Goal: Find specific page/section: Find specific page/section

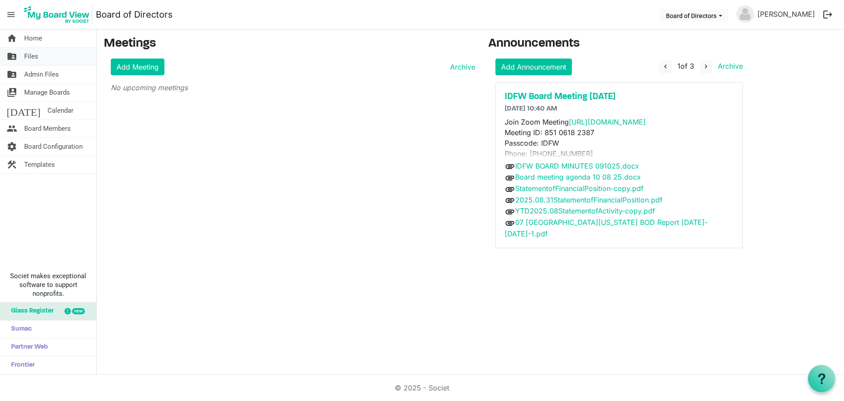
click at [32, 57] on span "Files" at bounding box center [31, 57] width 14 height 18
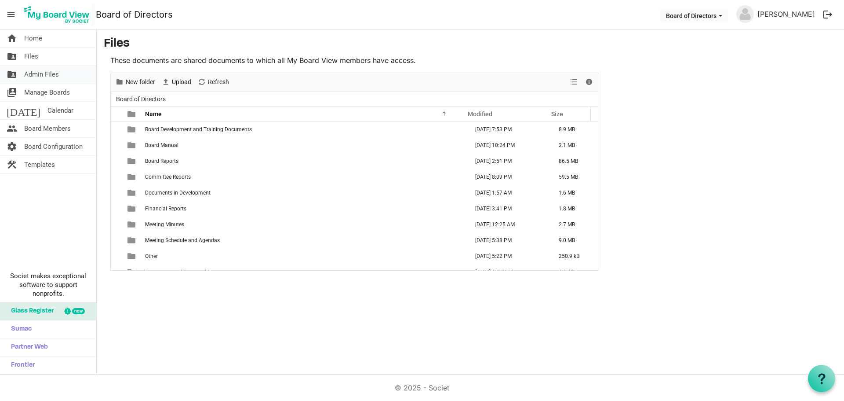
click at [42, 75] on span "Admin Files" at bounding box center [41, 75] width 35 height 18
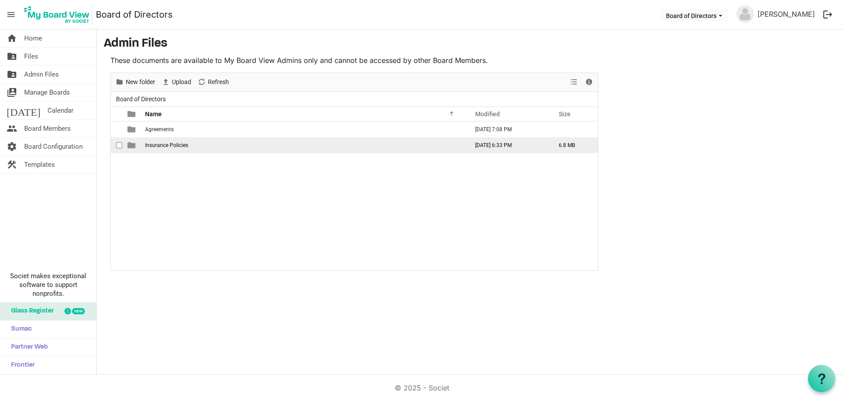
click at [157, 143] on span "Insurance Policies" at bounding box center [166, 145] width 43 height 6
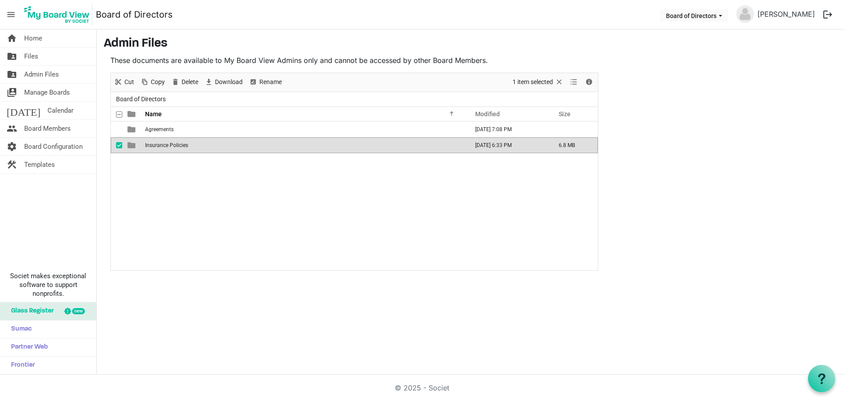
click at [157, 143] on span "Insurance Policies" at bounding box center [166, 145] width 43 height 6
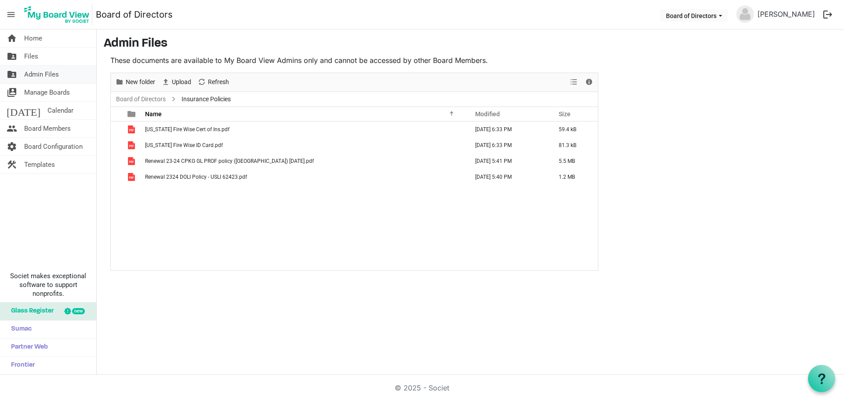
click at [48, 73] on span "Admin Files" at bounding box center [41, 75] width 35 height 18
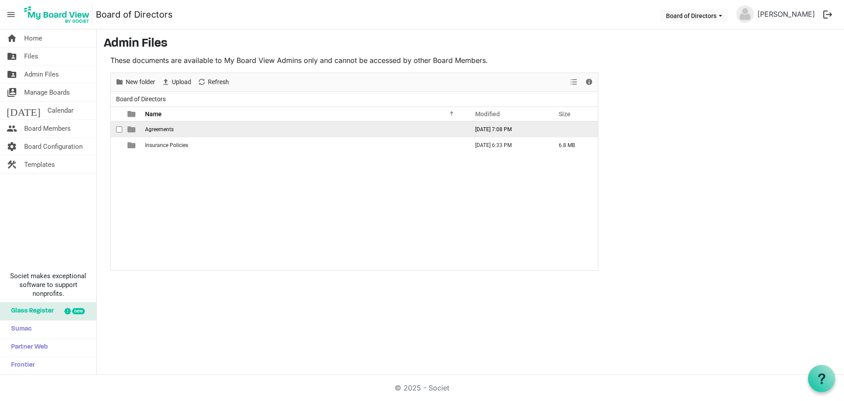
click at [157, 130] on span "Agreements" at bounding box center [159, 129] width 29 height 6
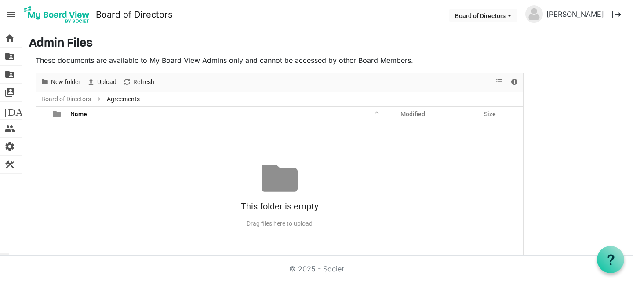
click at [200, 18] on nav "menu Board of Directors Board of Directors [PERSON_NAME] logout" at bounding box center [316, 14] width 633 height 29
click at [214, 11] on nav "menu Board of Directors Board of Directors [PERSON_NAME] logout" at bounding box center [316, 14] width 633 height 29
